Goal: Obtain resource: Obtain resource

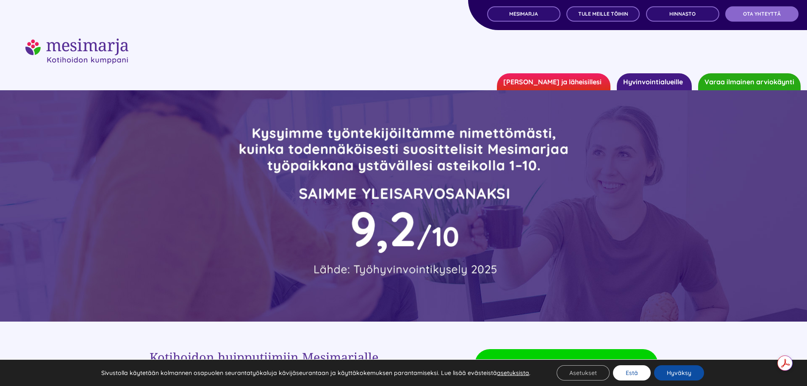
click at [636, 373] on button "Estä" at bounding box center [632, 372] width 38 height 15
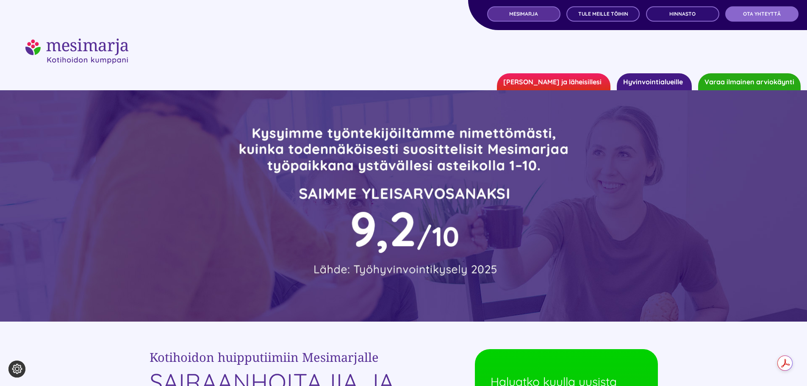
click at [527, 14] on span "MESIMARJA" at bounding box center [523, 14] width 29 height 6
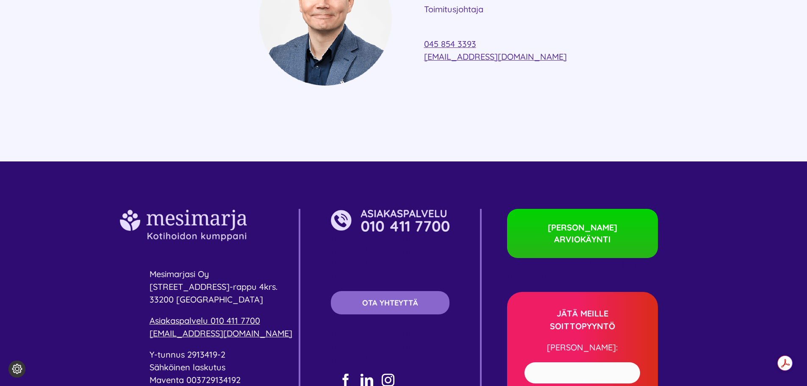
scroll to position [2415, 0]
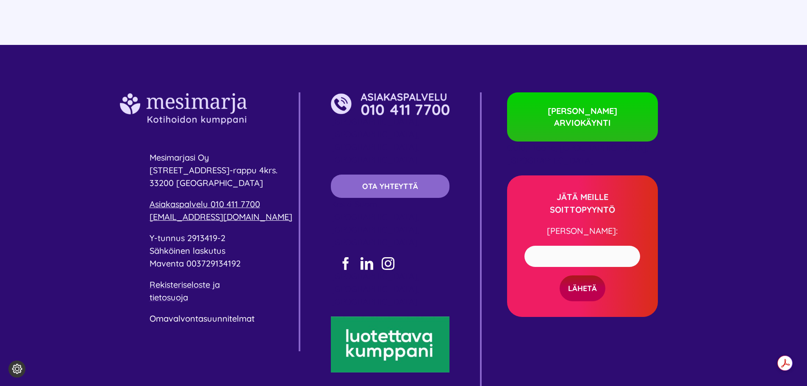
click at [206, 313] on link "Omavalvontasuunnitelmat" at bounding box center [202, 318] width 105 height 11
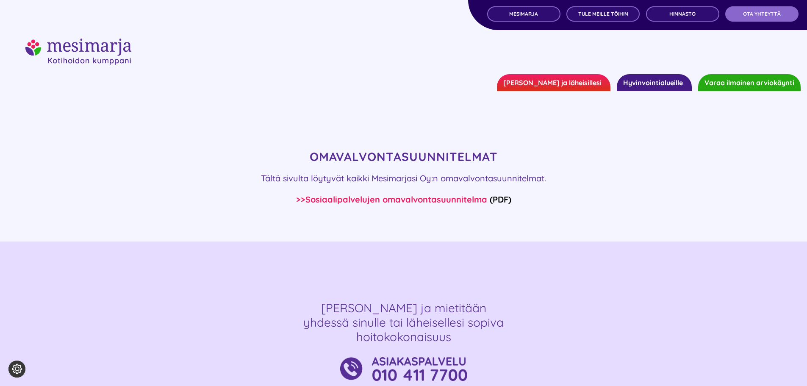
click at [386, 199] on link "Sosiaalipalvelujen omavalvontasuunnitelma" at bounding box center [397, 199] width 182 height 11
click at [639, 177] on p "Tältä sivulta löytyvät kaikki Mesimarjasi Oy:n omavalvontasuunnitelmat." at bounding box center [404, 178] width 508 height 13
